Goal: Check status: Check status

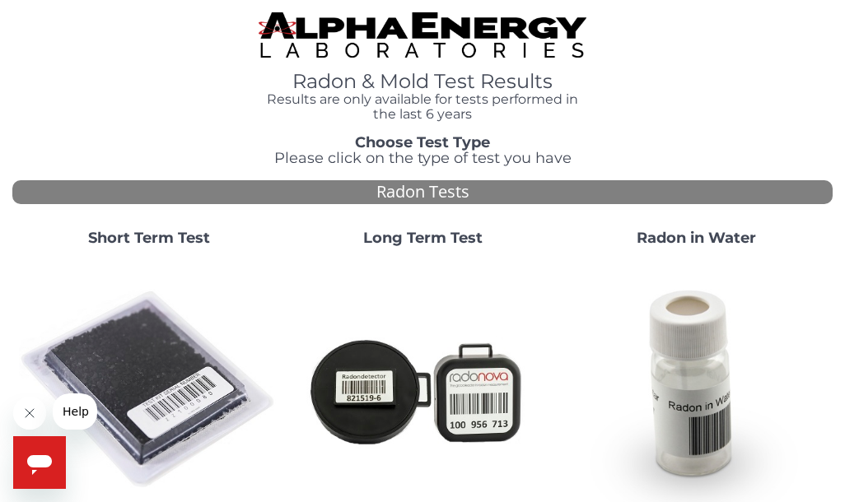
click at [123, 229] on strong "Short Term Test" at bounding box center [149, 238] width 122 height 18
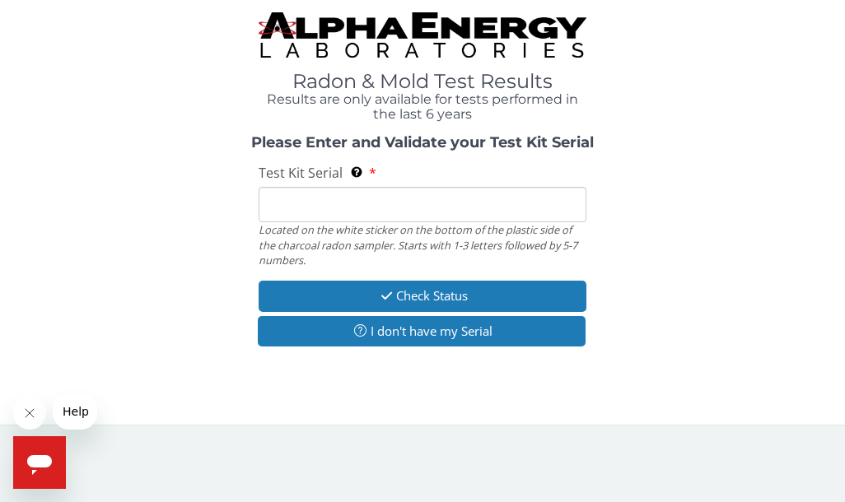
click at [126, 249] on div "Please Enter and Validate your Test Kit Serial Test Kit Serial Located on the w…" at bounding box center [422, 243] width 820 height 216
click at [271, 209] on input "Test Kit Serial Located on the white sticker on the bottom of the plastic side …" at bounding box center [422, 204] width 328 height 35
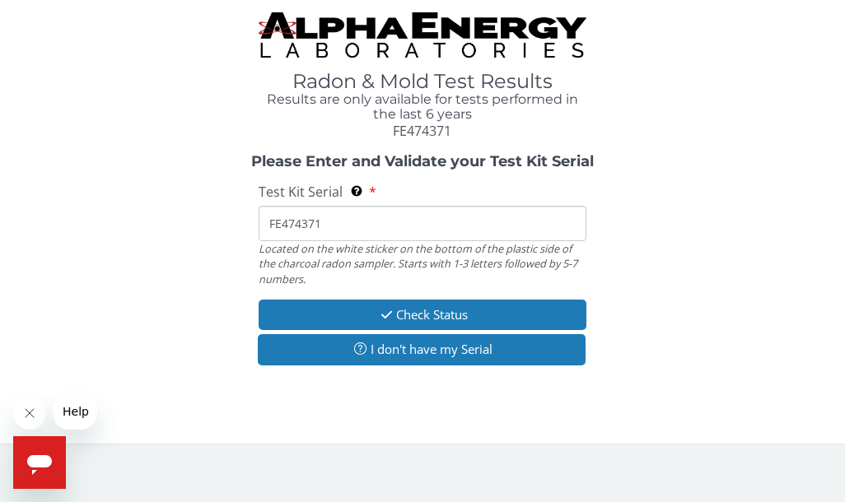
type input "FE474371"
click at [333, 314] on button "Check Status" at bounding box center [422, 315] width 328 height 30
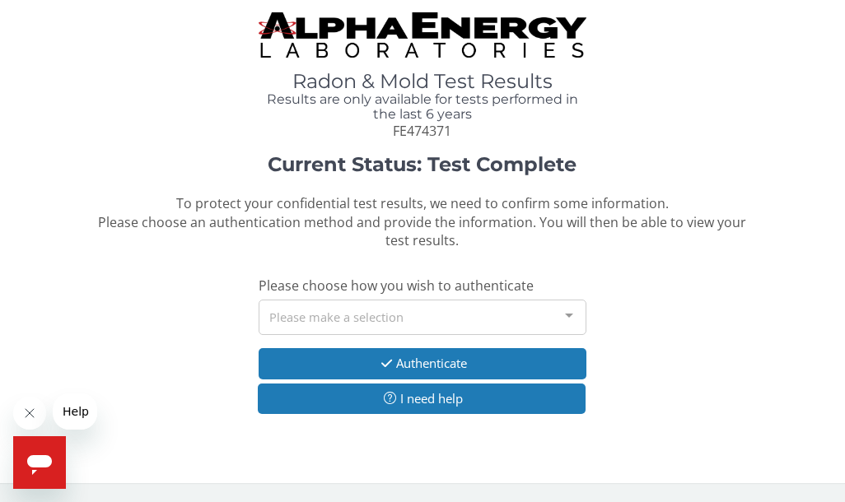
click at [296, 316] on div "Please make a selection" at bounding box center [422, 317] width 328 height 35
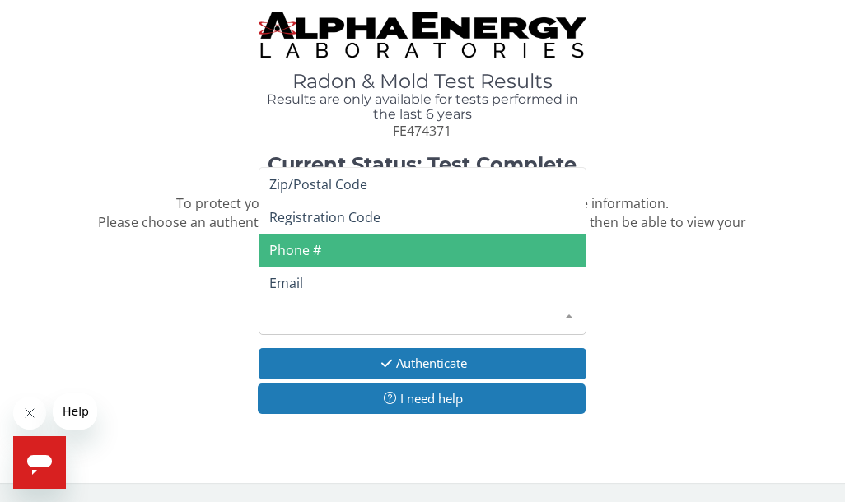
click at [277, 250] on span "Phone #" at bounding box center [295, 250] width 52 height 18
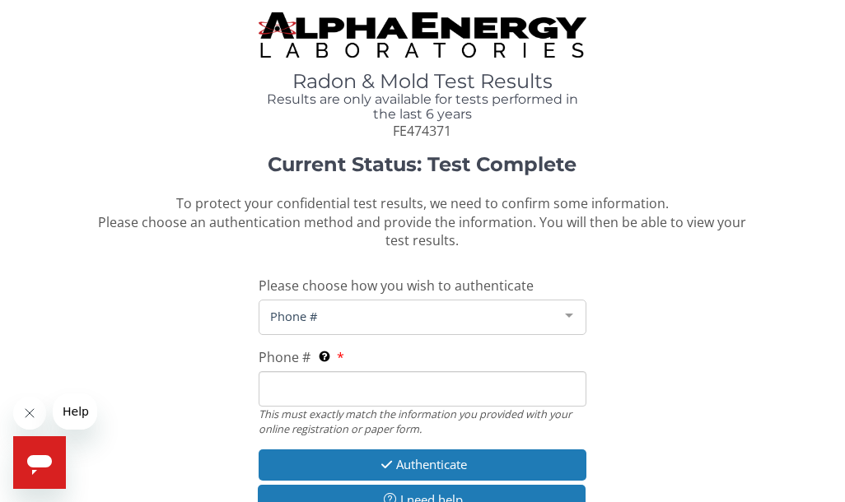
click at [318, 310] on span "Phone #" at bounding box center [409, 316] width 286 height 18
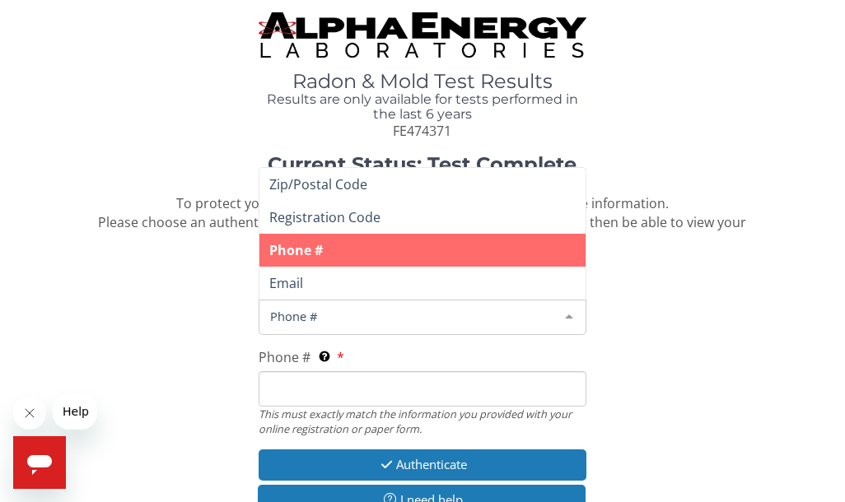
click at [313, 318] on span "Phone #" at bounding box center [409, 316] width 286 height 18
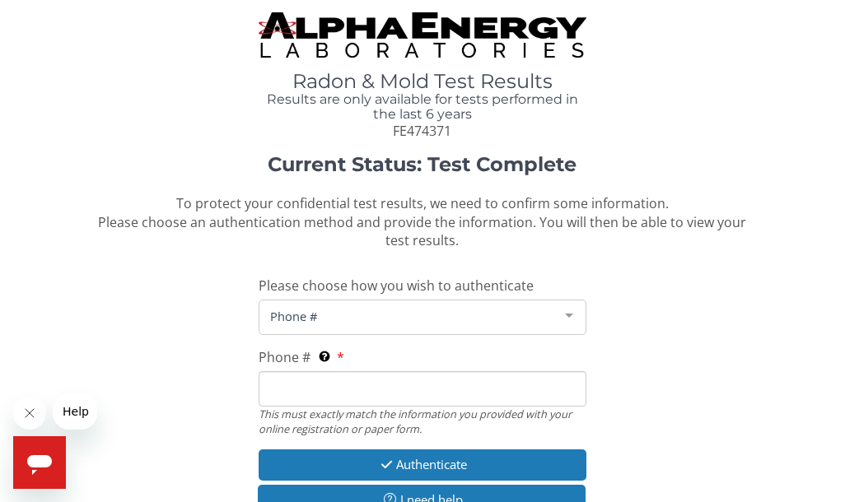
click at [319, 313] on span "Phone #" at bounding box center [409, 316] width 286 height 18
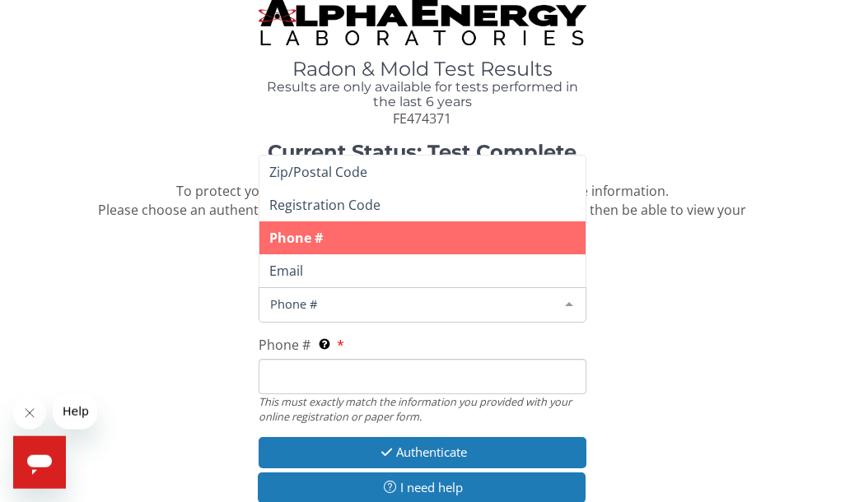
scroll to position [13, 0]
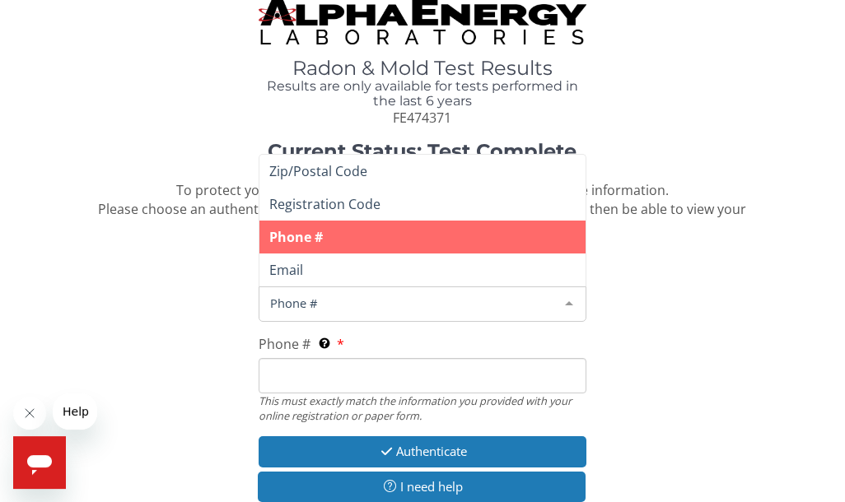
click at [287, 305] on span "Phone #" at bounding box center [409, 303] width 286 height 18
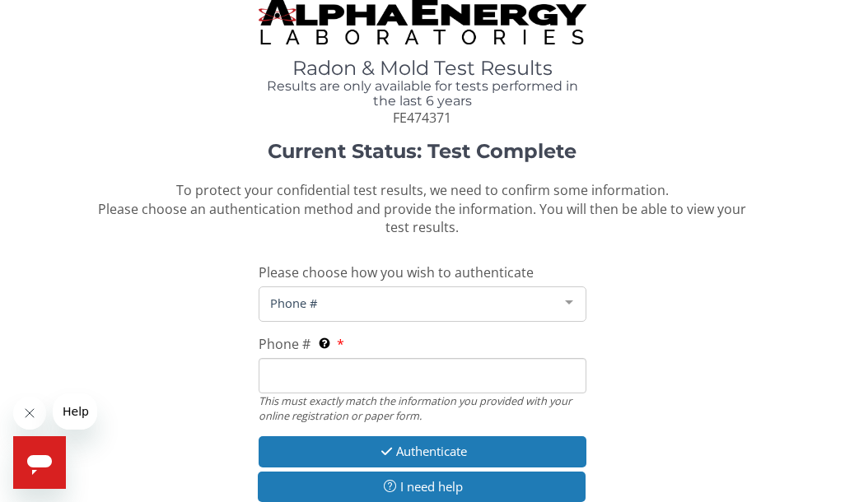
click at [346, 302] on span "Phone #" at bounding box center [409, 303] width 286 height 18
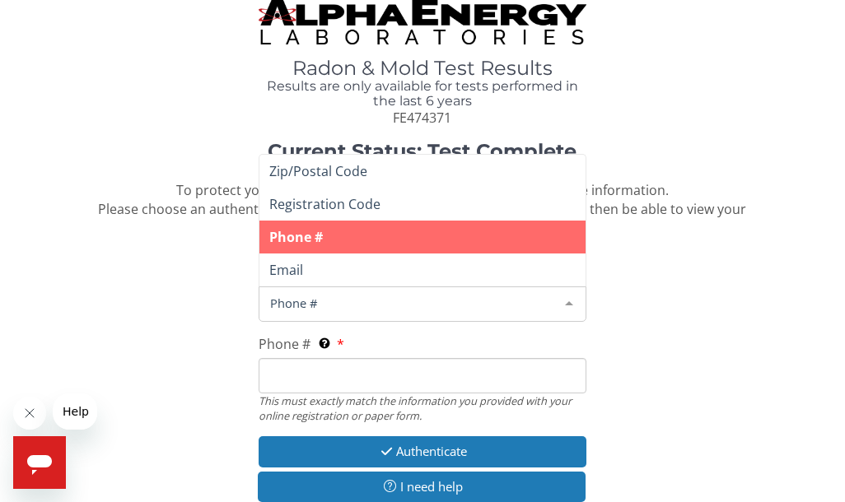
click at [344, 306] on span "Phone #" at bounding box center [409, 303] width 286 height 18
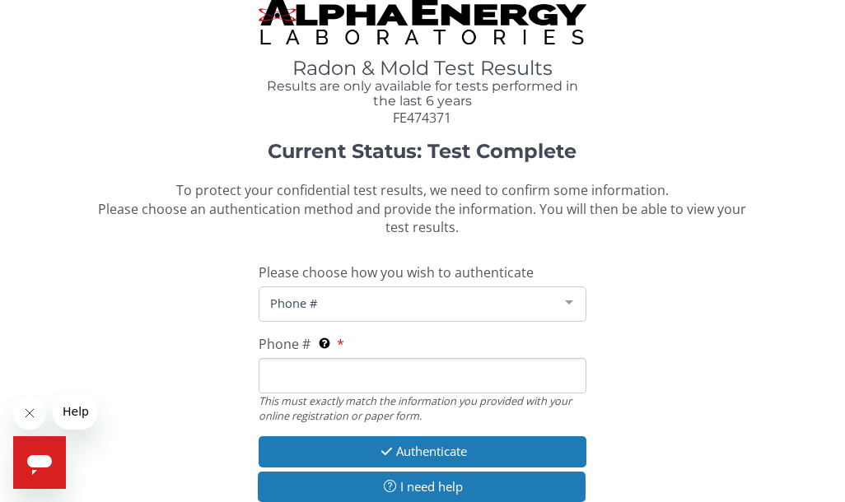
click at [301, 366] on input "Phone # This must exactly match the information you provided with your online r…" at bounding box center [422, 375] width 328 height 35
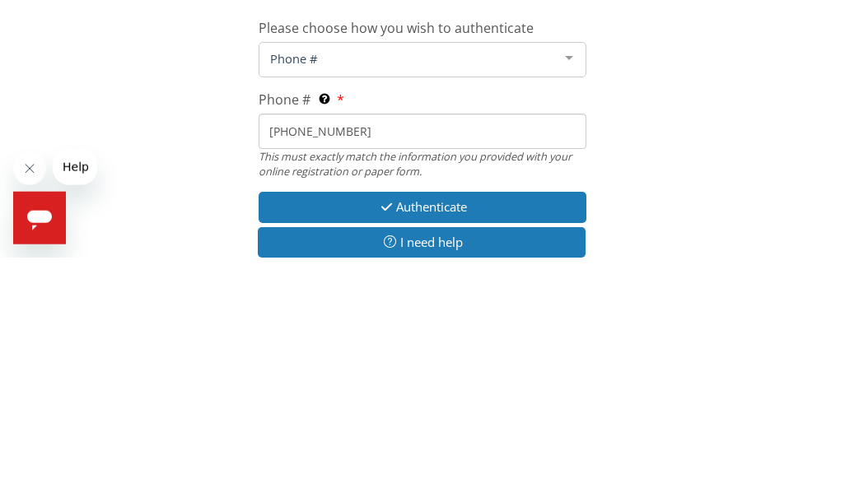
type input "[PHONE_NUMBER]"
click at [300, 436] on button "Authenticate" at bounding box center [422, 451] width 328 height 30
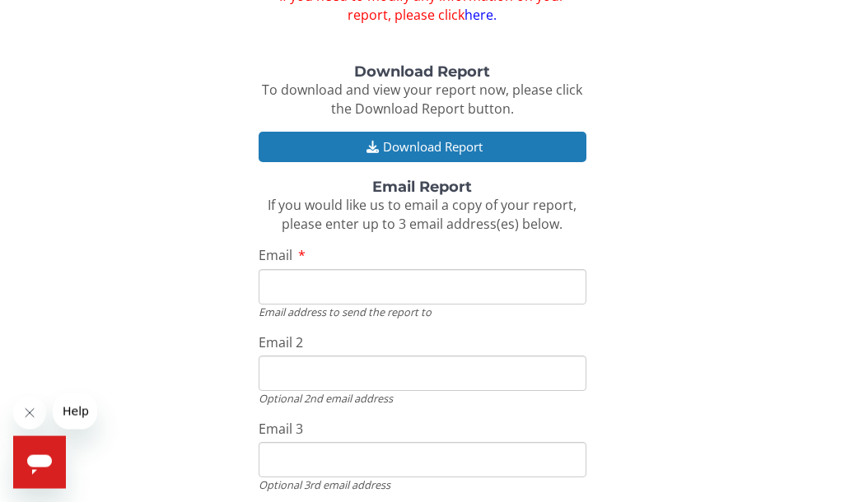
scroll to position [172, 0]
click at [282, 281] on input "Email" at bounding box center [422, 286] width 328 height 35
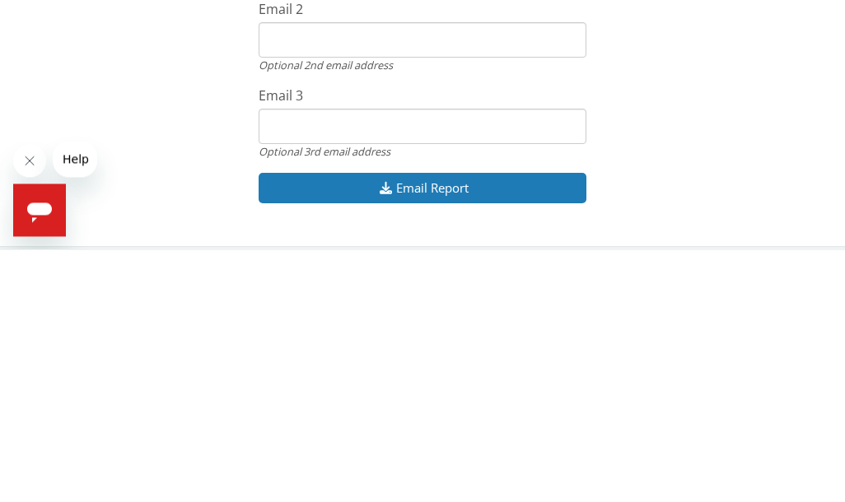
scroll to position [254, 0]
type input "[EMAIL_ADDRESS][DOMAIN_NAME]"
click at [294, 424] on button "Email Report" at bounding box center [422, 439] width 328 height 30
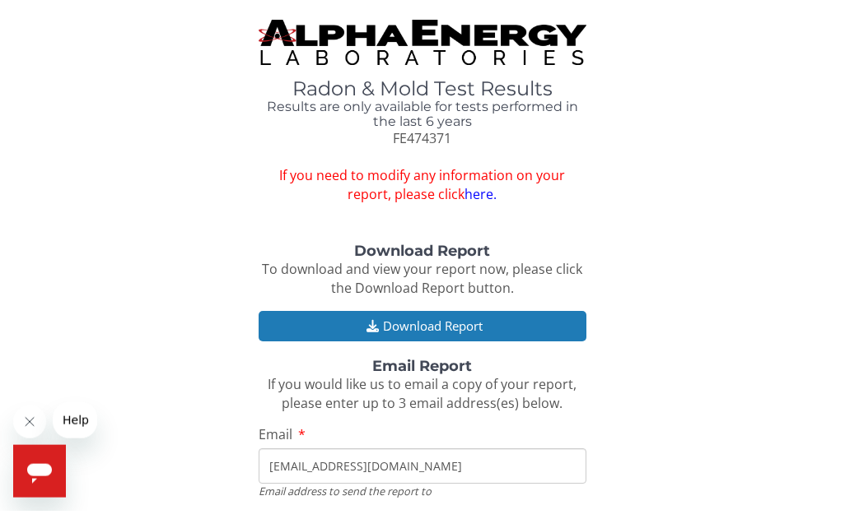
scroll to position [0, 0]
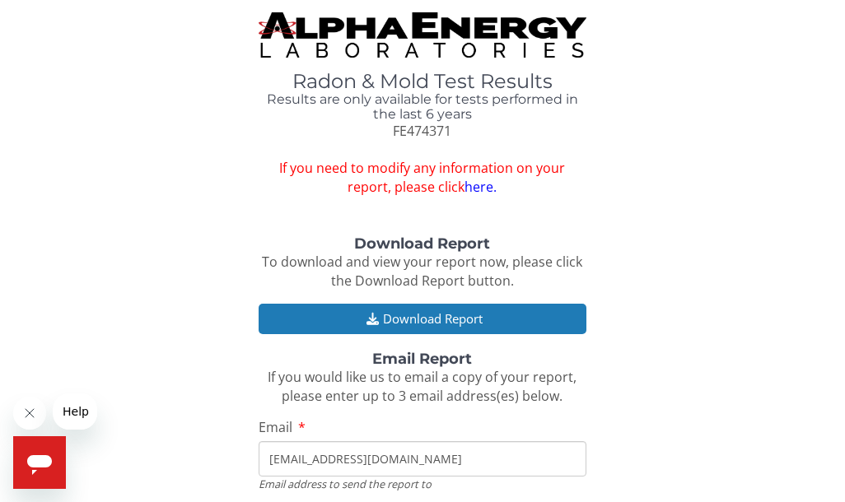
click at [297, 317] on button "Download Report" at bounding box center [422, 319] width 328 height 30
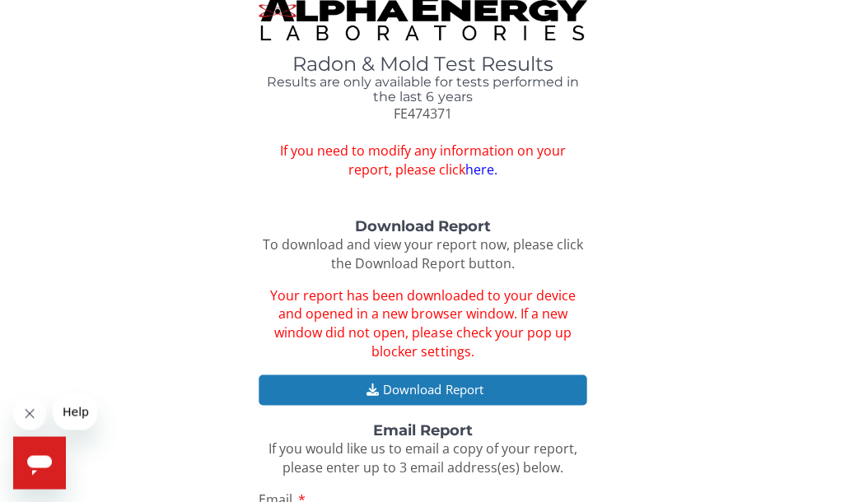
scroll to position [16, 0]
